Goal: Task Accomplishment & Management: Complete application form

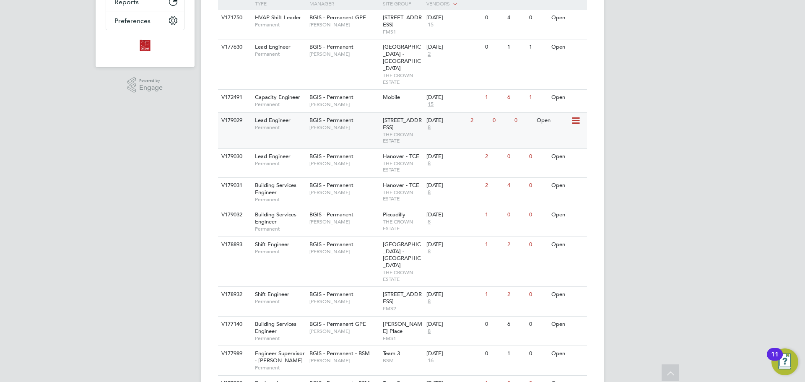
scroll to position [252, 0]
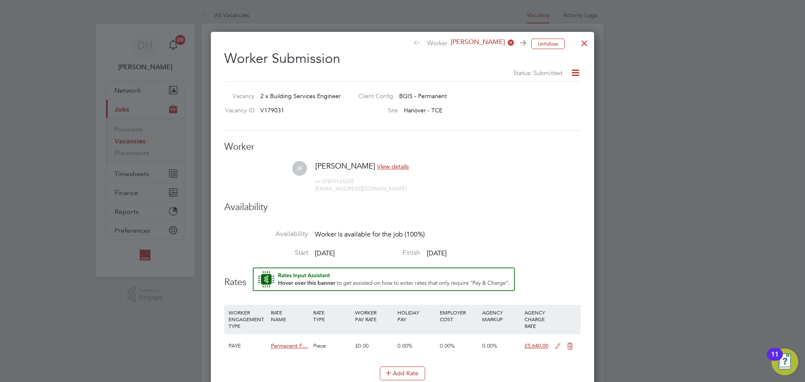
click at [582, 43] on div at bounding box center [584, 41] width 15 height 15
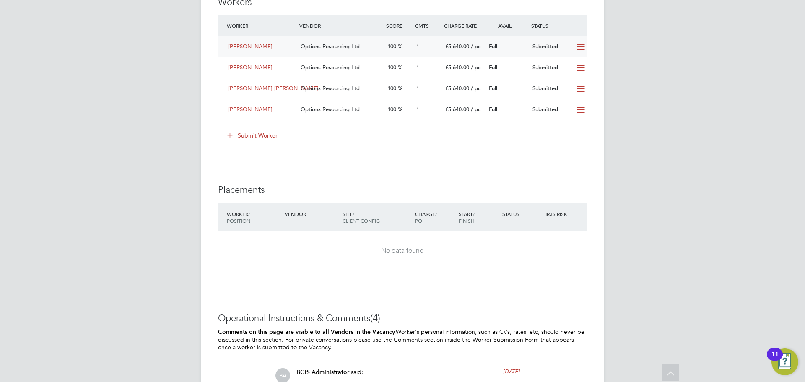
click at [343, 50] on span "Options Resourcing Ltd" at bounding box center [330, 46] width 59 height 7
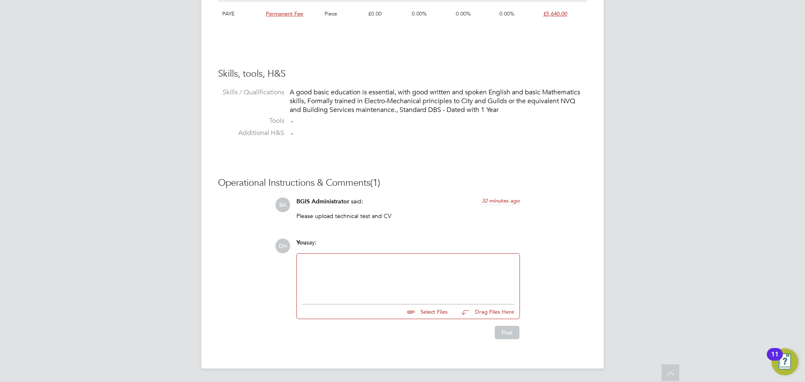
click at [427, 315] on input "file" at bounding box center [452, 310] width 126 height 12
type input "C:\fakepath\[PERSON_NAME] Options CV.doc"
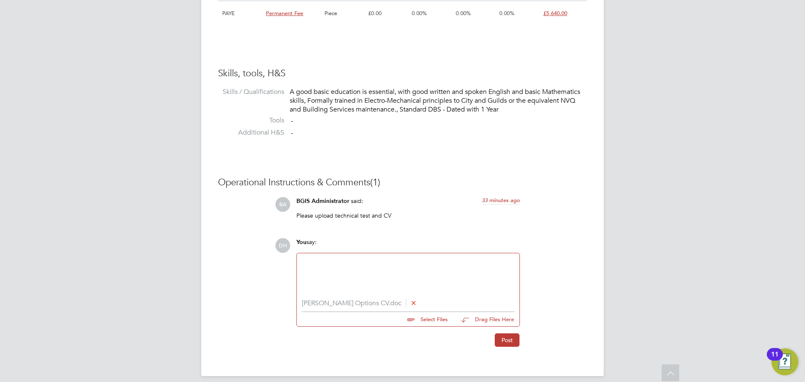
click at [414, 323] on input "file" at bounding box center [452, 318] width 126 height 12
click at [409, 320] on input "file" at bounding box center [452, 318] width 126 height 12
type input "C:\fakepath\[PERSON_NAME] - Online Assessment.jpg"
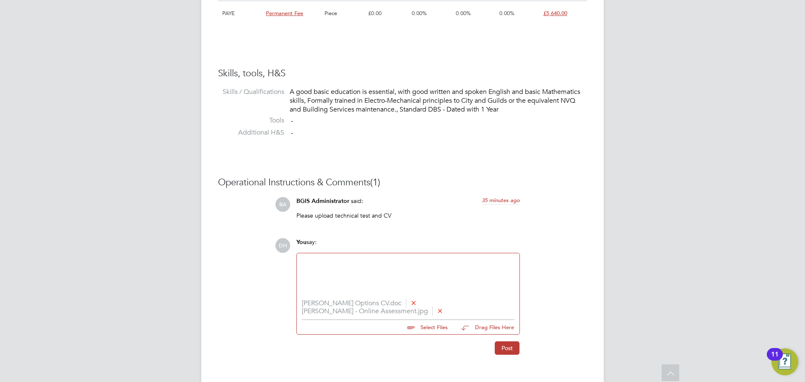
click at [376, 273] on div at bounding box center [408, 276] width 213 height 36
click at [500, 349] on button "Post" at bounding box center [507, 347] width 25 height 13
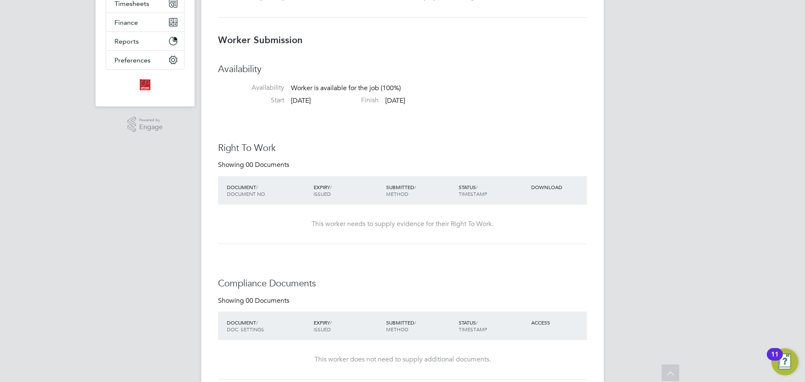
scroll to position [3, 0]
